Goal: Use online tool/utility: Use online tool/utility

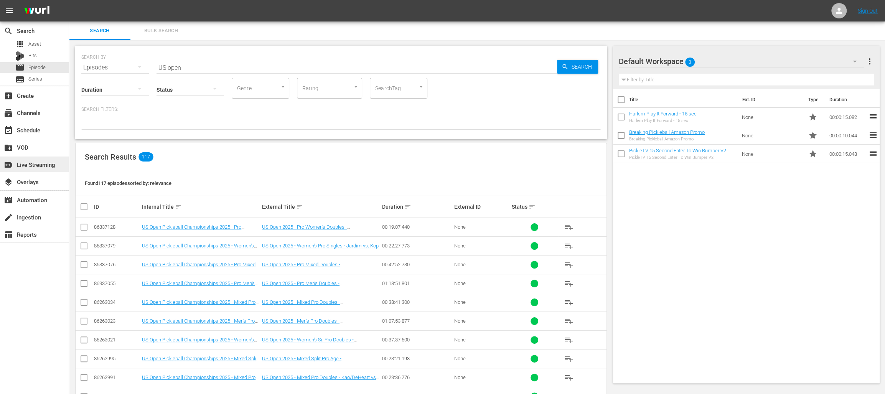
click at [33, 164] on div "switch_video Live Streaming" at bounding box center [21, 163] width 43 height 7
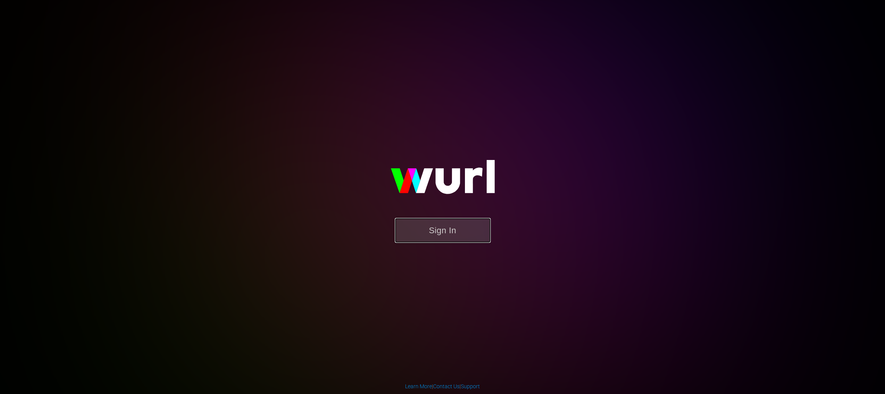
click at [438, 226] on button "Sign In" at bounding box center [443, 230] width 96 height 25
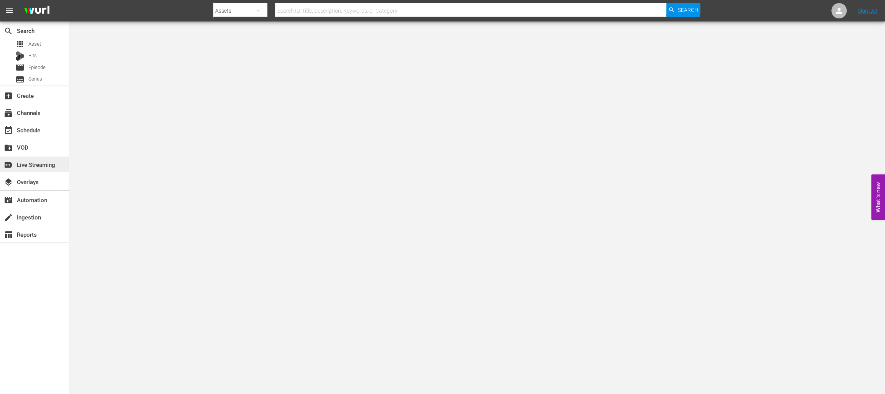
click at [36, 163] on div "switch_video Live Streaming" at bounding box center [21, 163] width 43 height 7
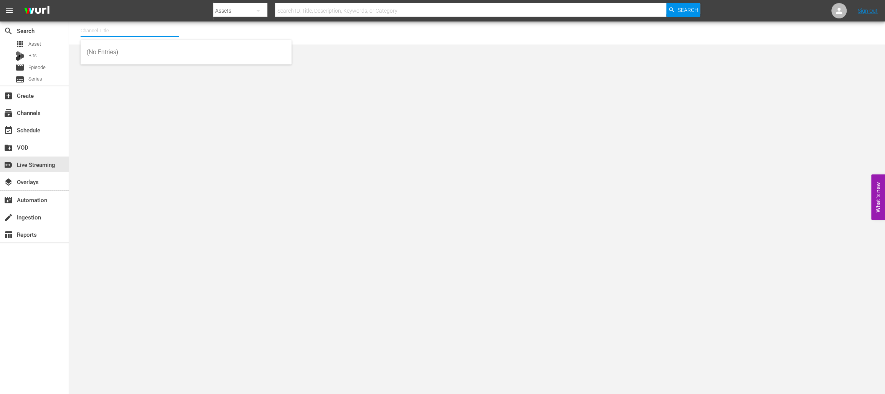
click at [122, 34] on input "text" at bounding box center [130, 30] width 98 height 18
click at [98, 48] on div "PickleTV (1380 - answermedia_pickletv_1)" at bounding box center [186, 52] width 199 height 18
type input "PickleTV (1380 - answermedia_pickletv_1)"
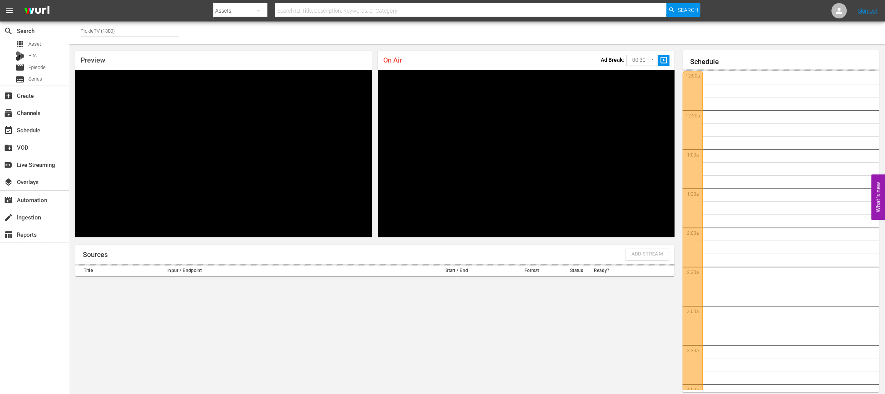
scroll to position [33, 0]
